Goal: Task Accomplishment & Management: Manage account settings

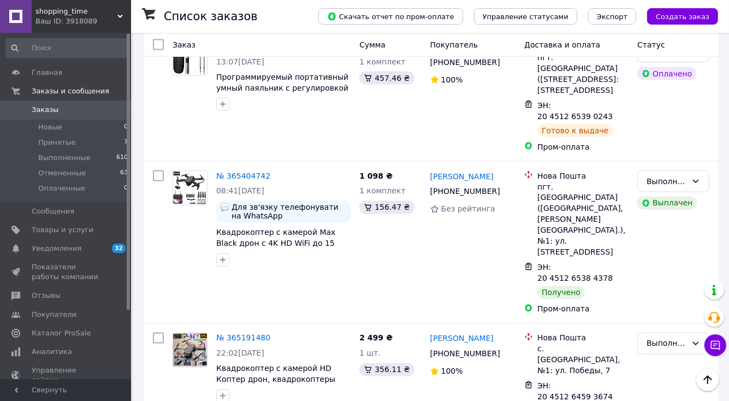
scroll to position [1628, 0]
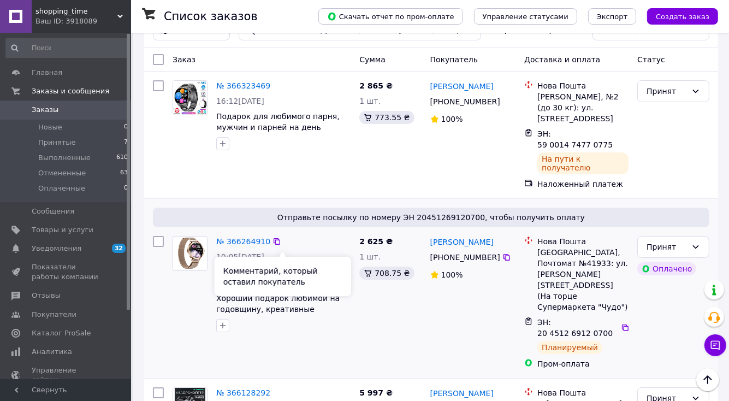
scroll to position [0, 0]
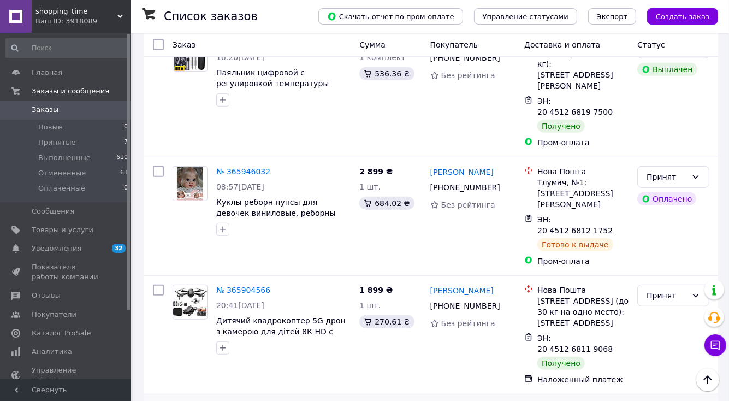
scroll to position [546, 0]
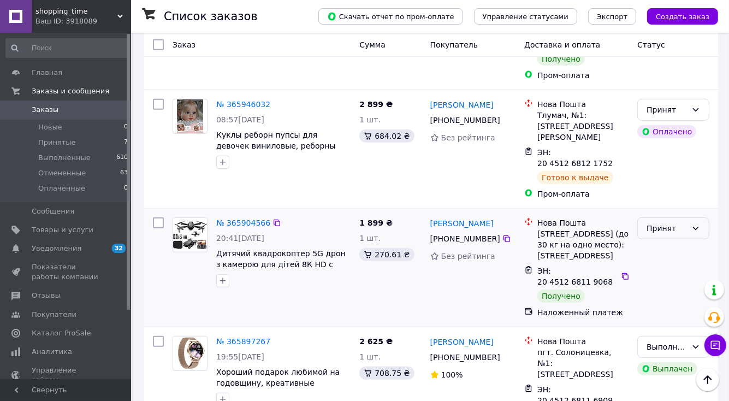
click at [682, 222] on div "Принят" at bounding box center [666, 228] width 40 height 12
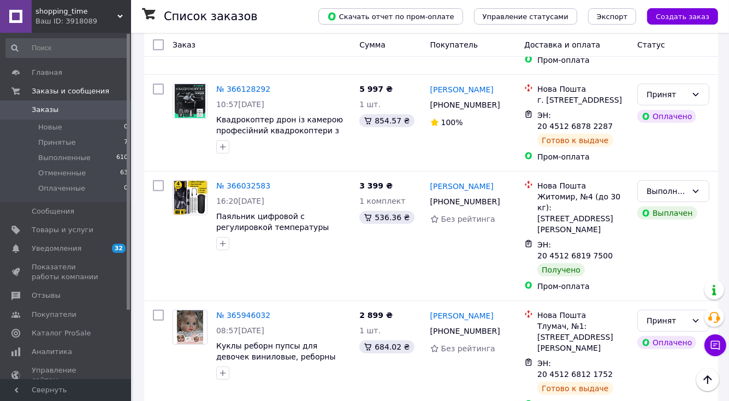
scroll to position [327, 0]
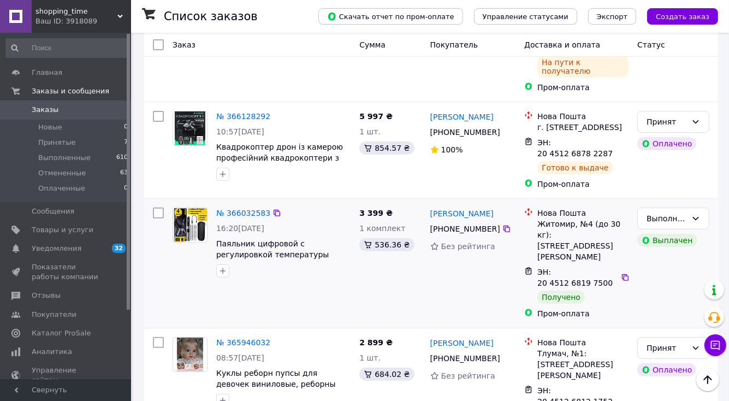
scroll to position [382, 0]
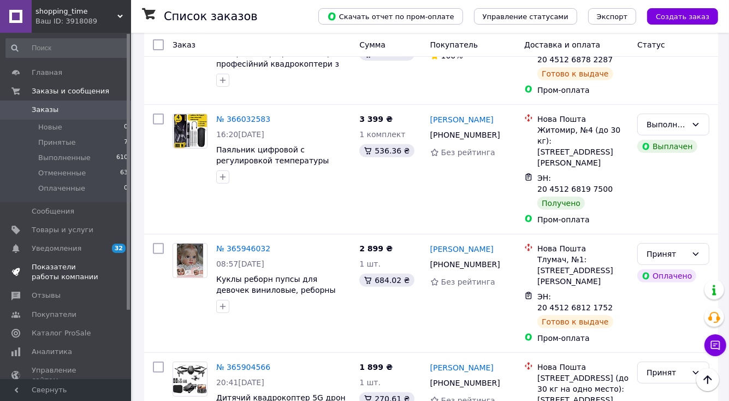
click at [93, 272] on span "Показатели работы компании" at bounding box center [66, 272] width 69 height 20
